Goal: Task Accomplishment & Management: Use online tool/utility

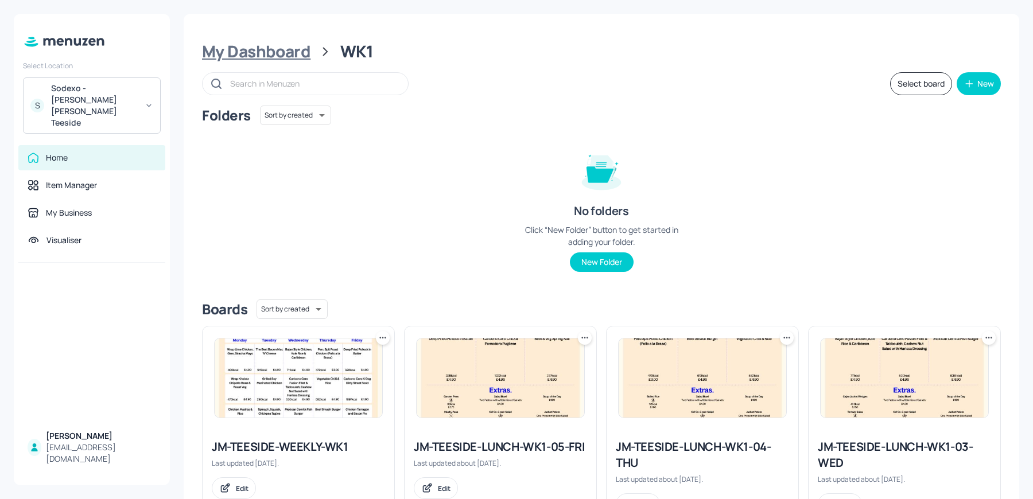
click at [263, 56] on div "My Dashboard" at bounding box center [256, 51] width 108 height 21
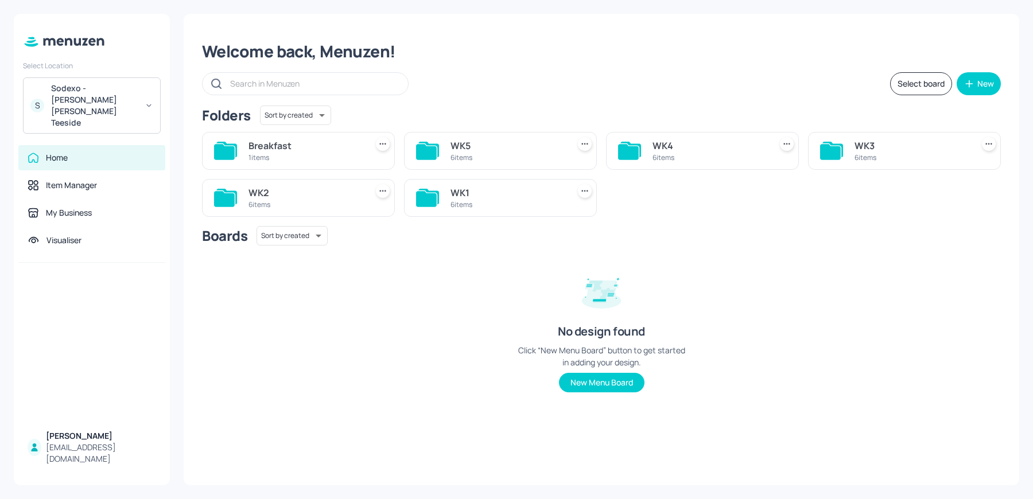
click at [491, 153] on div "6 items" at bounding box center [507, 158] width 114 height 10
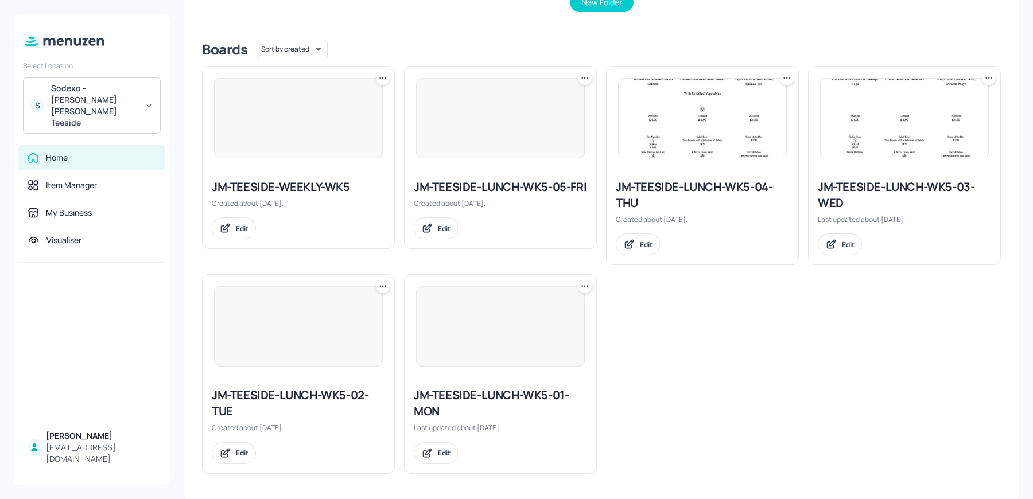
scroll to position [132, 0]
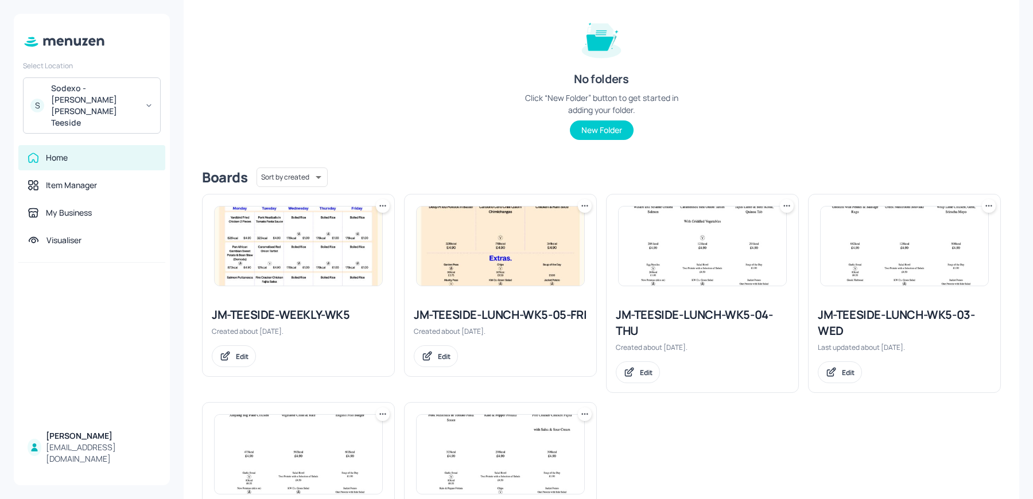
click at [304, 231] on img at bounding box center [298, 246] width 167 height 79
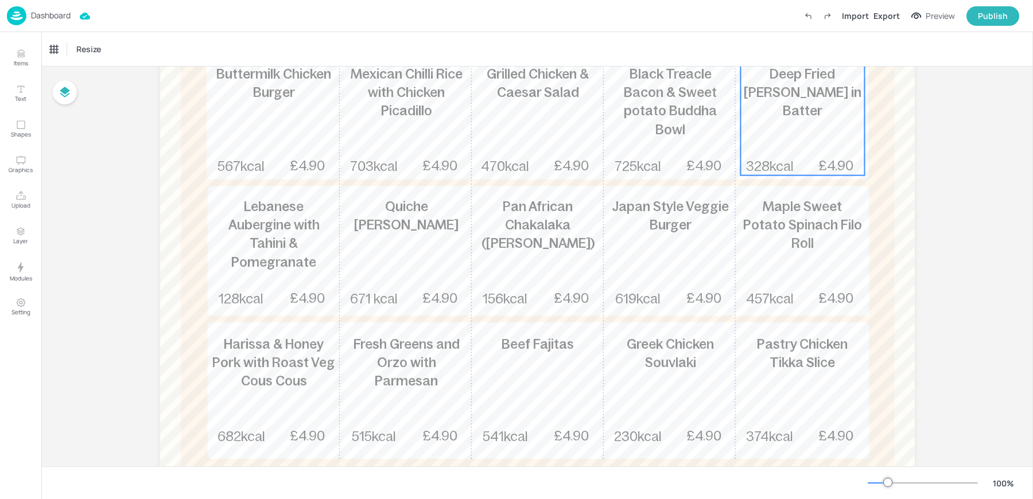
scroll to position [211, 0]
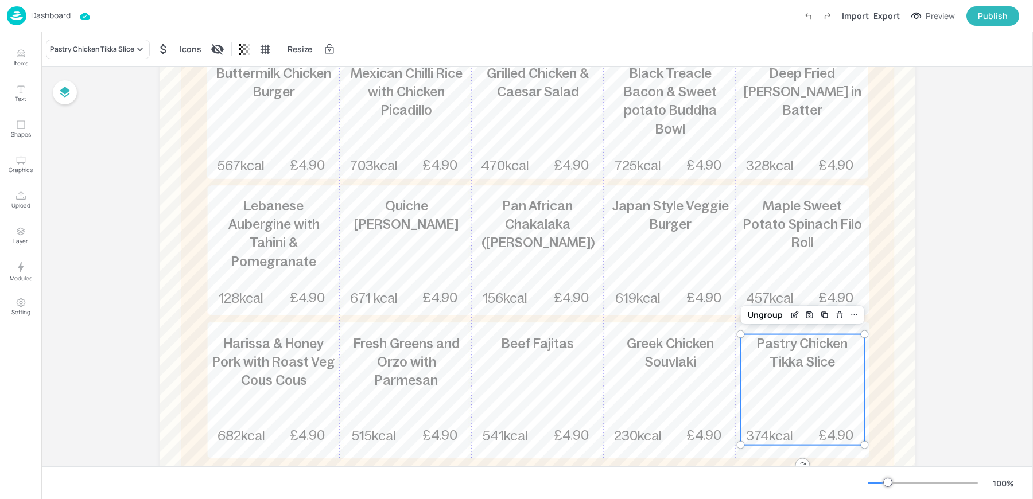
click at [781, 348] on span "Pastry Chicken Tikka Slice" at bounding box center [802, 352] width 91 height 33
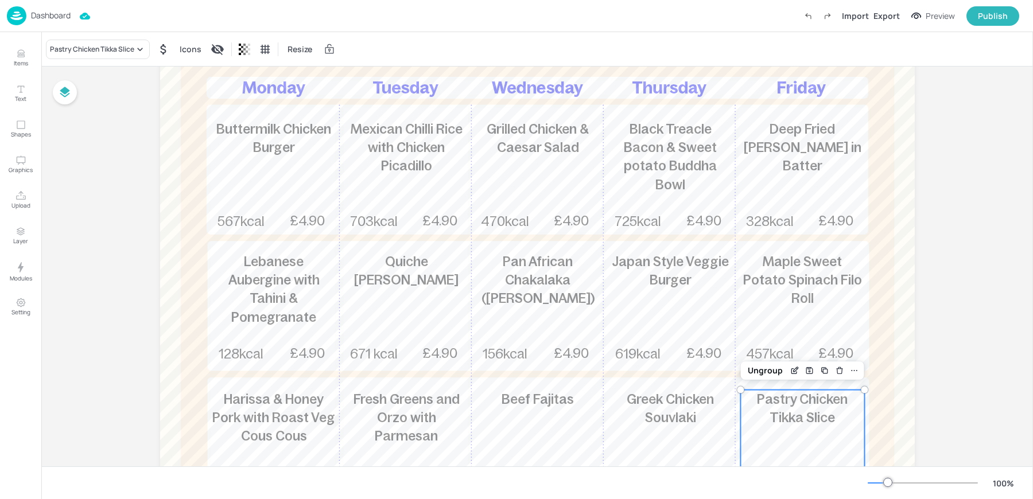
scroll to position [145, 0]
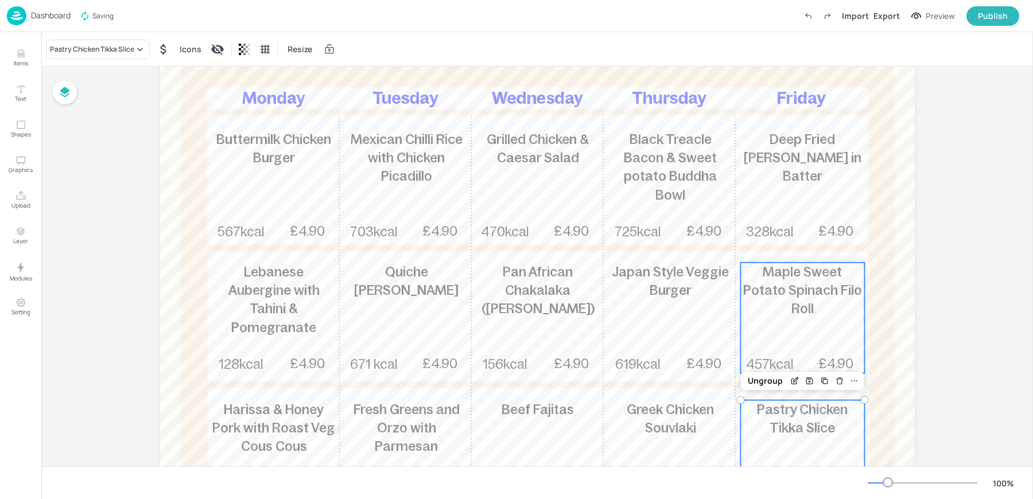
click at [776, 290] on span "Maple Sweet Potato Spinach Filo Roll" at bounding box center [802, 290] width 119 height 52
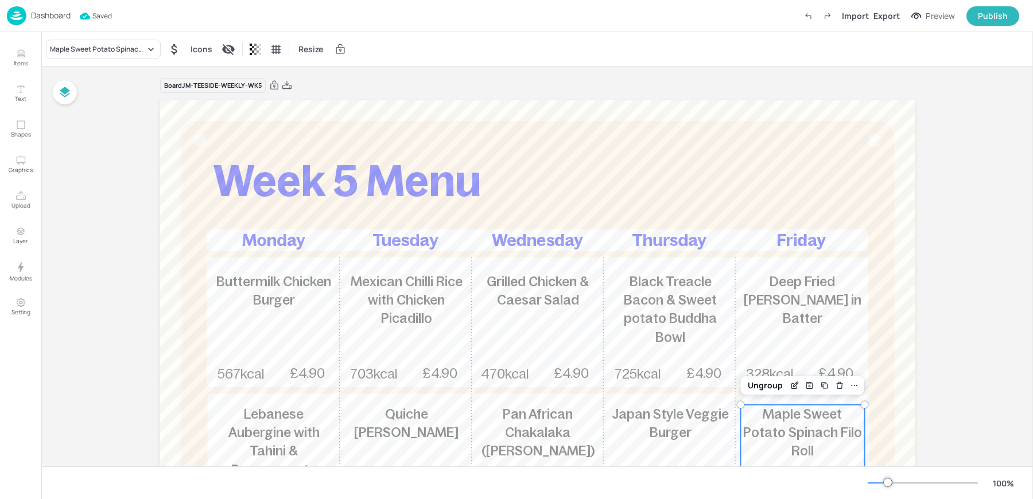
scroll to position [0, 0]
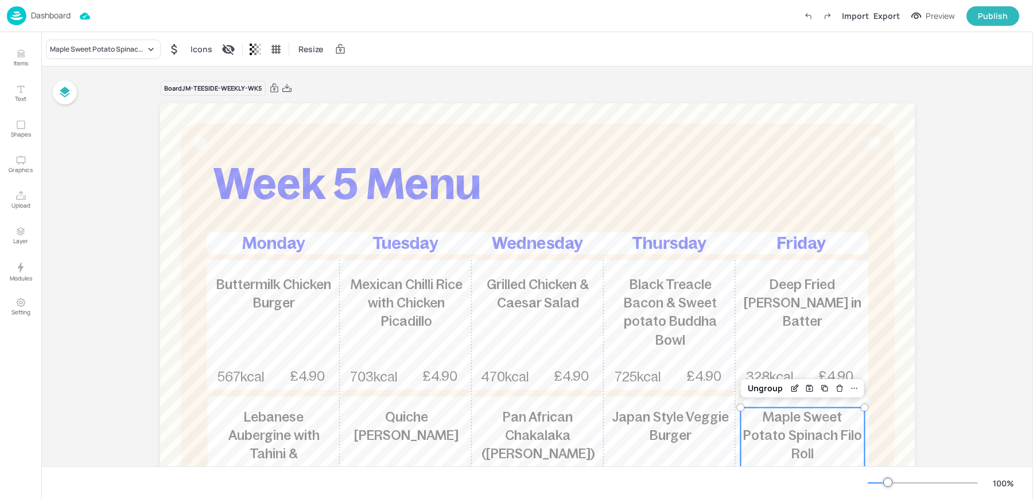
click at [30, 8] on div "Dashboard" at bounding box center [39, 15] width 64 height 19
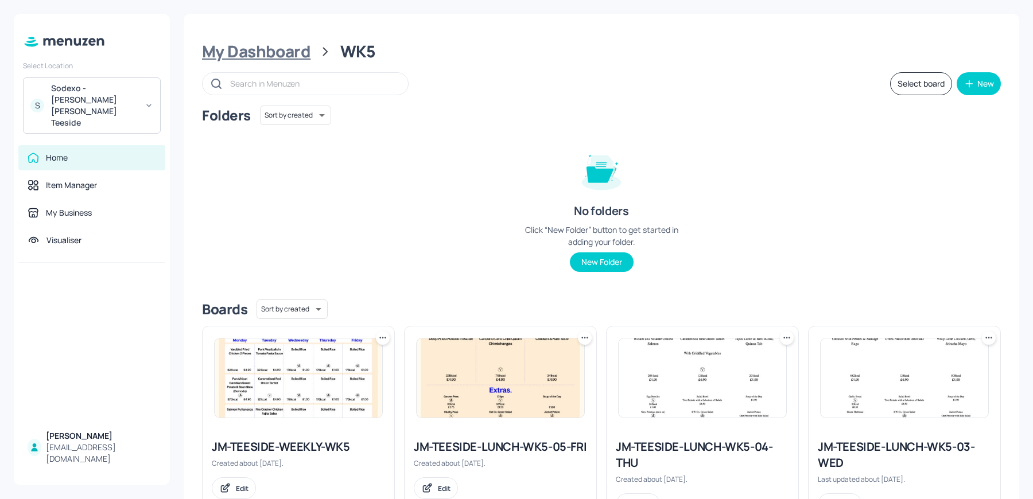
click at [280, 52] on div "My Dashboard" at bounding box center [256, 51] width 108 height 21
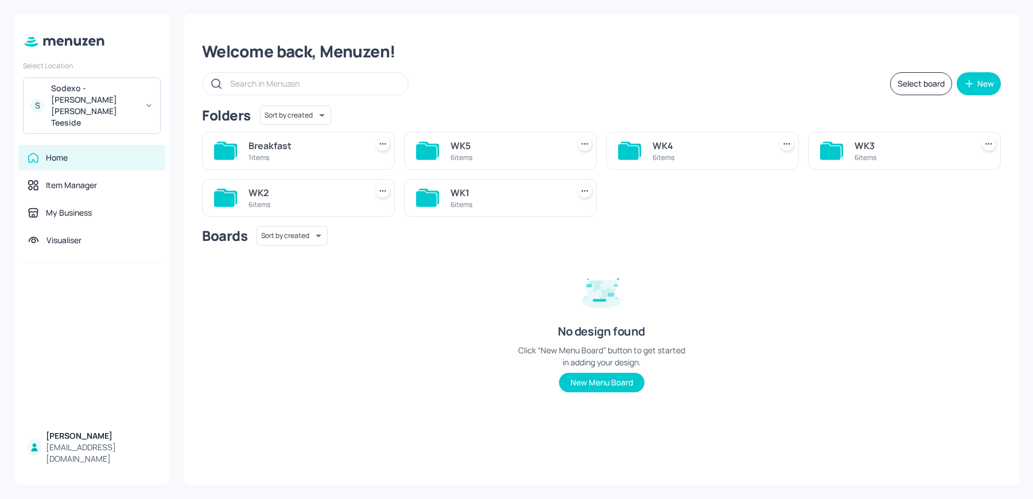
click at [321, 193] on div "WK2" at bounding box center [305, 193] width 114 height 14
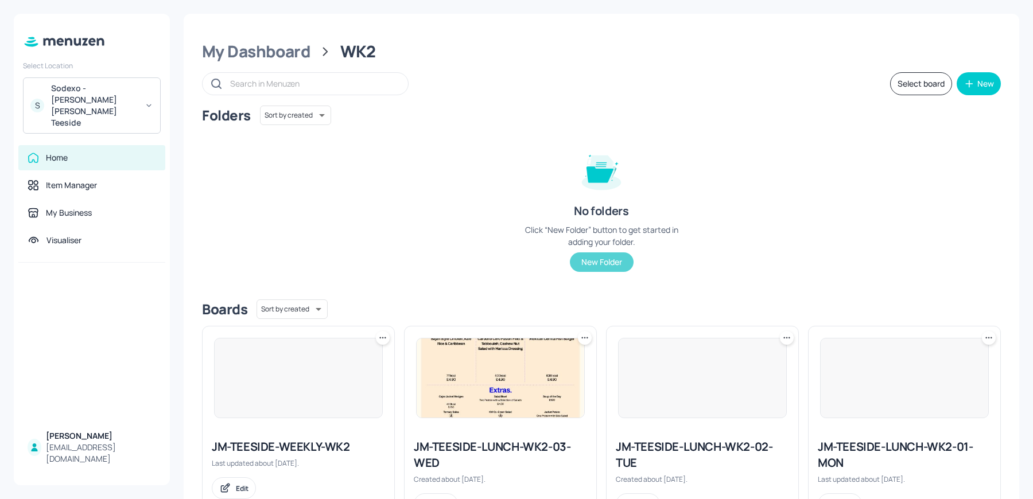
scroll to position [260, 0]
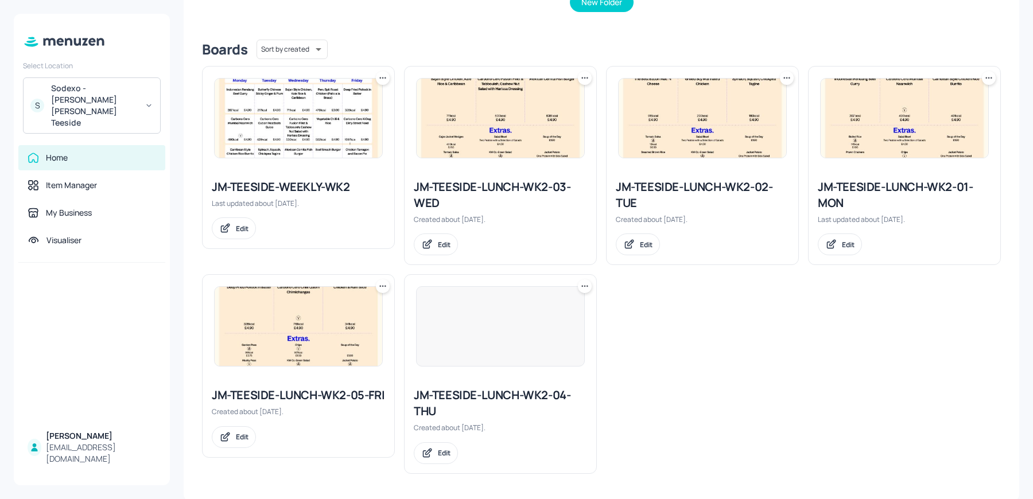
click at [259, 128] on img at bounding box center [298, 118] width 167 height 79
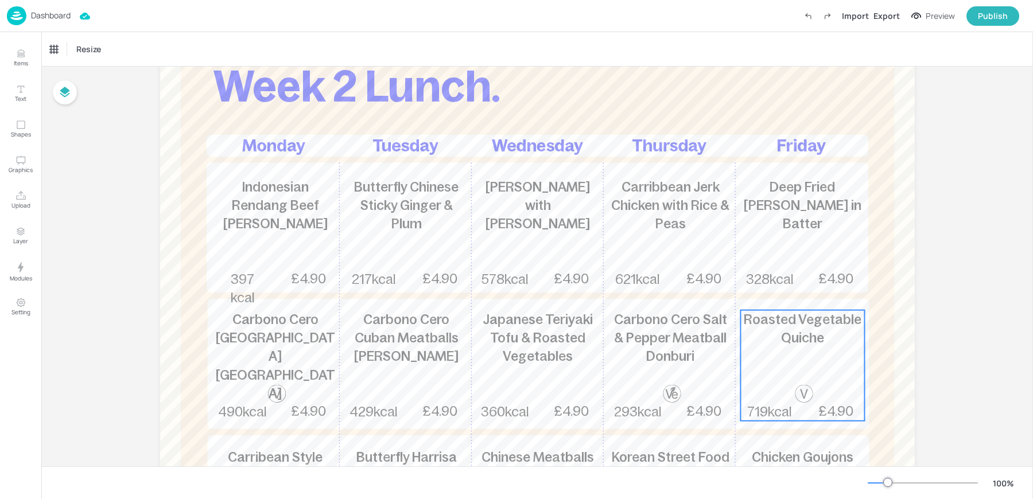
scroll to position [110, 0]
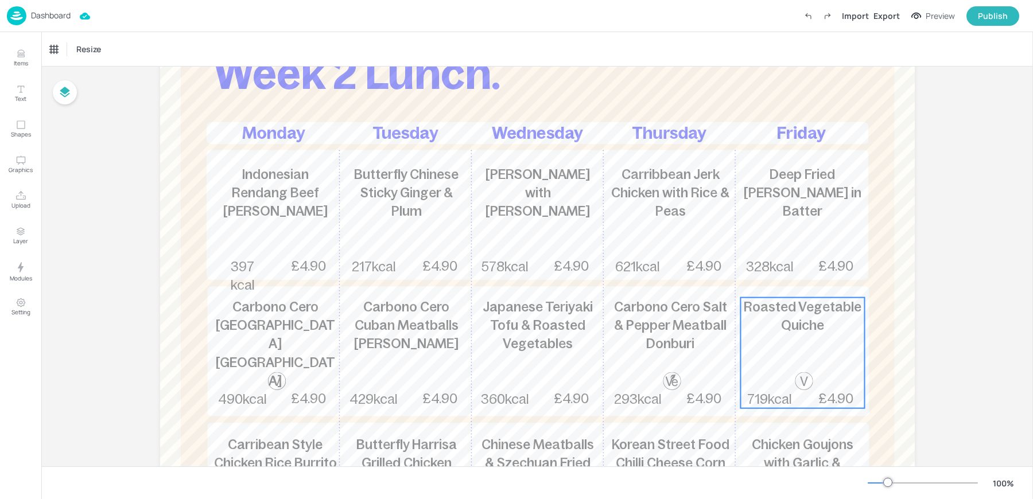
click at [774, 331] on p "Roasted Vegetable Quiche" at bounding box center [802, 316] width 124 height 37
click at [787, 272] on div "Edit Item" at bounding box center [794, 278] width 15 height 15
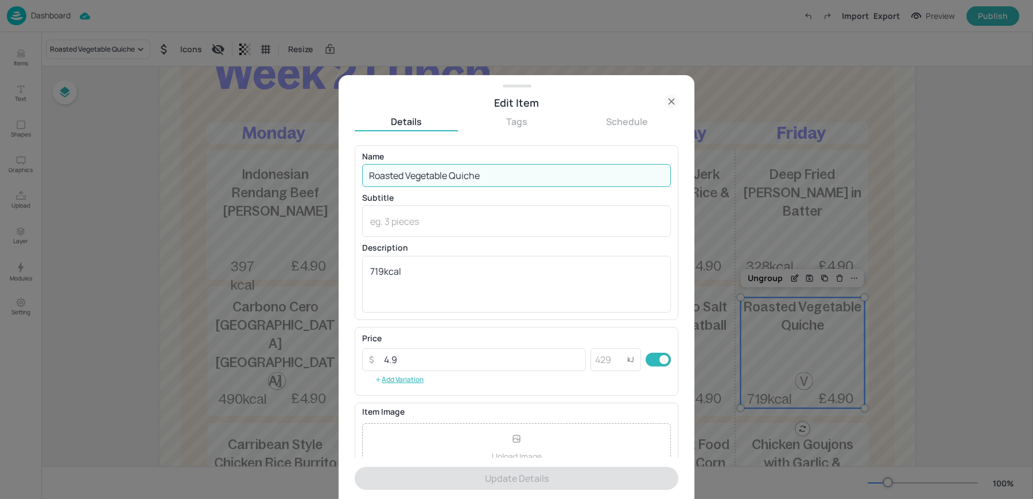
click at [435, 176] on input "Roasted Vegetable Quiche" at bounding box center [516, 175] width 309 height 23
paste input "[PERSON_NAME]"
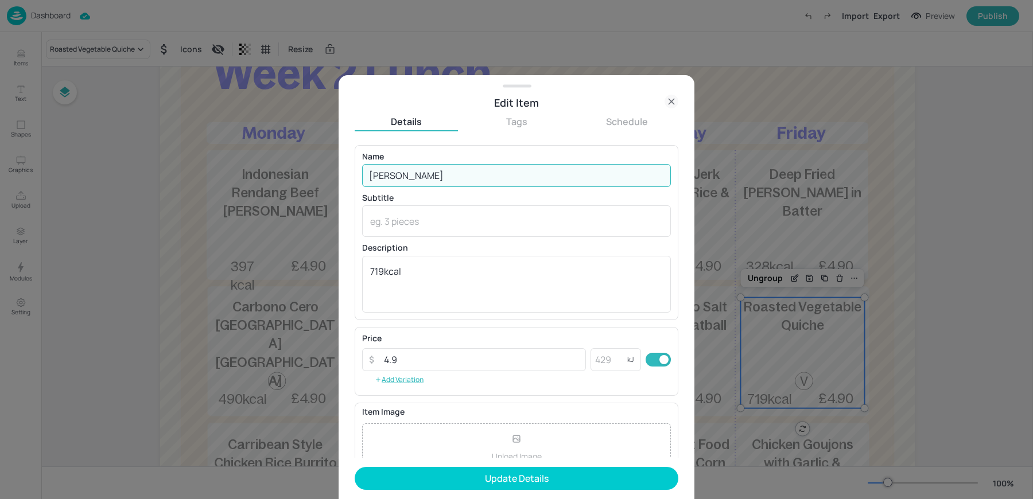
click at [377, 177] on input "[PERSON_NAME]" at bounding box center [516, 175] width 309 height 23
click at [415, 176] on input "Margherita pizza" at bounding box center [516, 175] width 309 height 23
type input "[PERSON_NAME]"
click at [405, 254] on div "Description 719kcal x ​" at bounding box center [516, 278] width 309 height 68
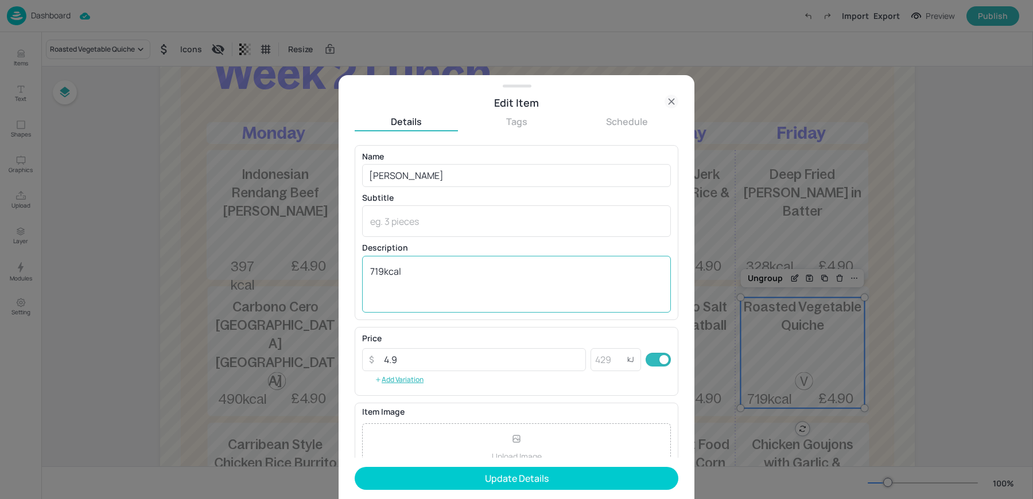
click at [395, 266] on textarea "719kcal" at bounding box center [516, 284] width 293 height 38
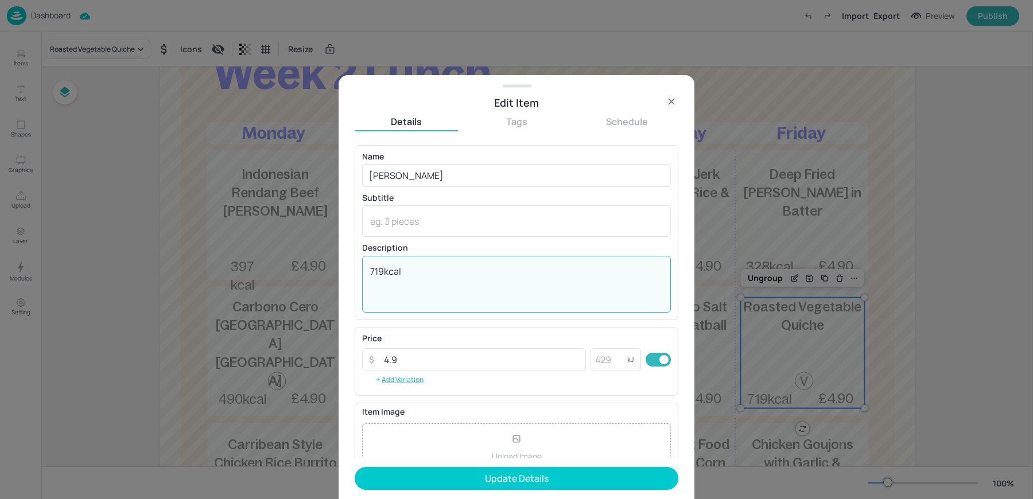
click at [395, 266] on textarea "719kcal" at bounding box center [516, 284] width 293 height 38
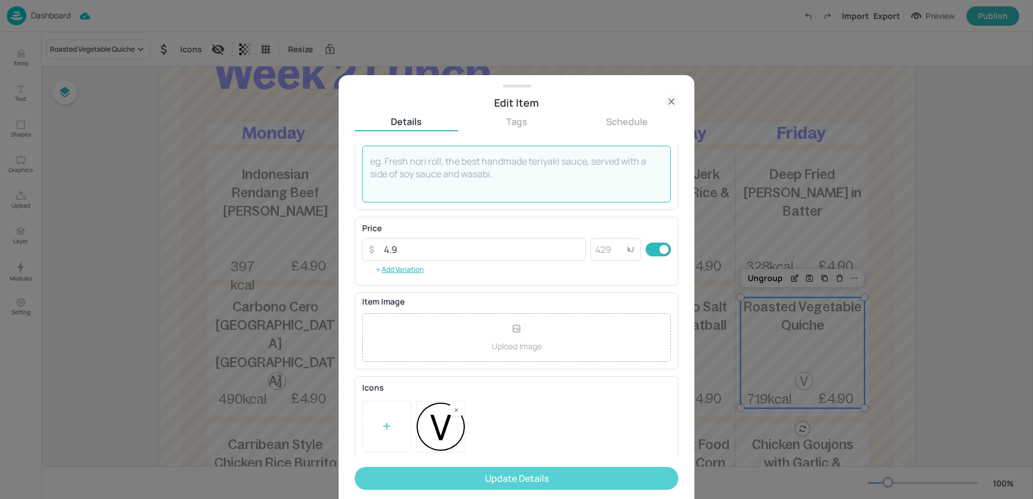
click at [439, 480] on button "Update Details" at bounding box center [517, 478] width 324 height 23
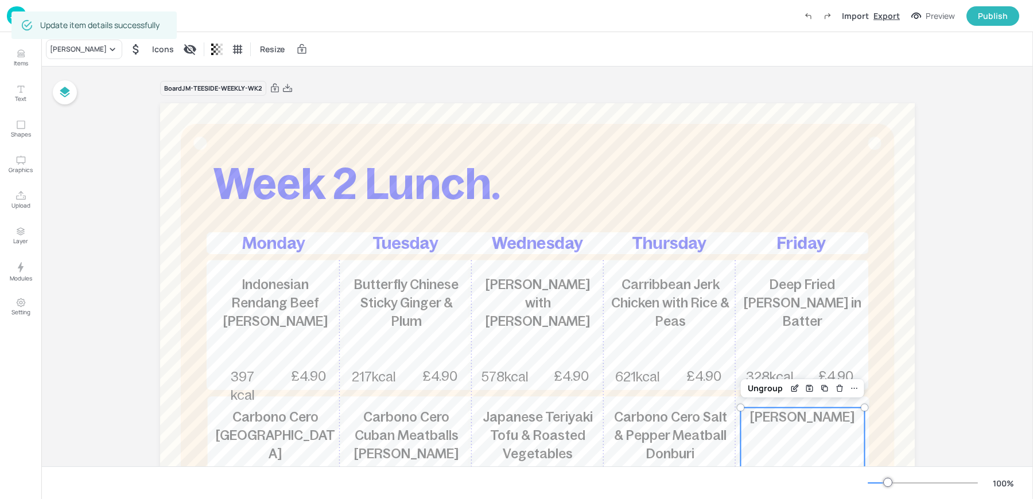
click at [892, 15] on div "Export" at bounding box center [886, 16] width 26 height 12
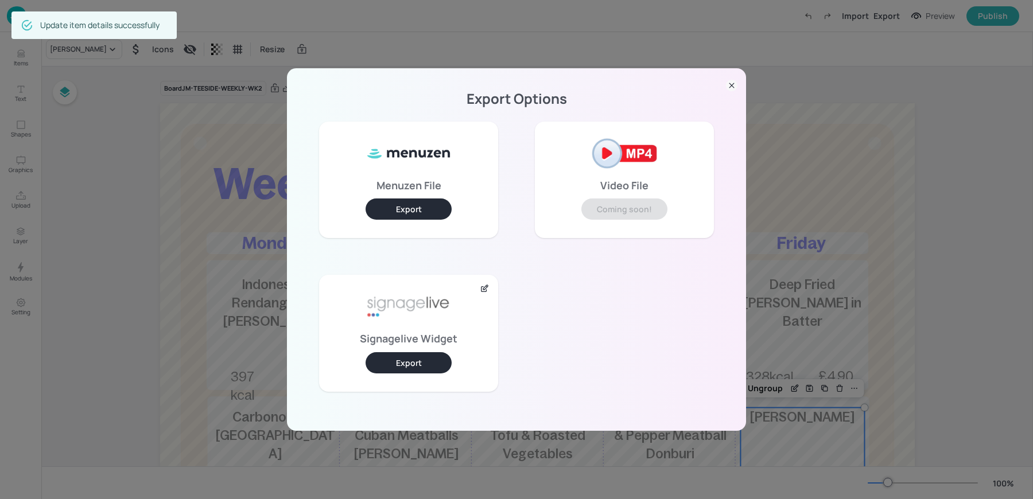
click at [422, 356] on button "Export" at bounding box center [408, 362] width 86 height 21
